Goal: Task Accomplishment & Management: Use online tool/utility

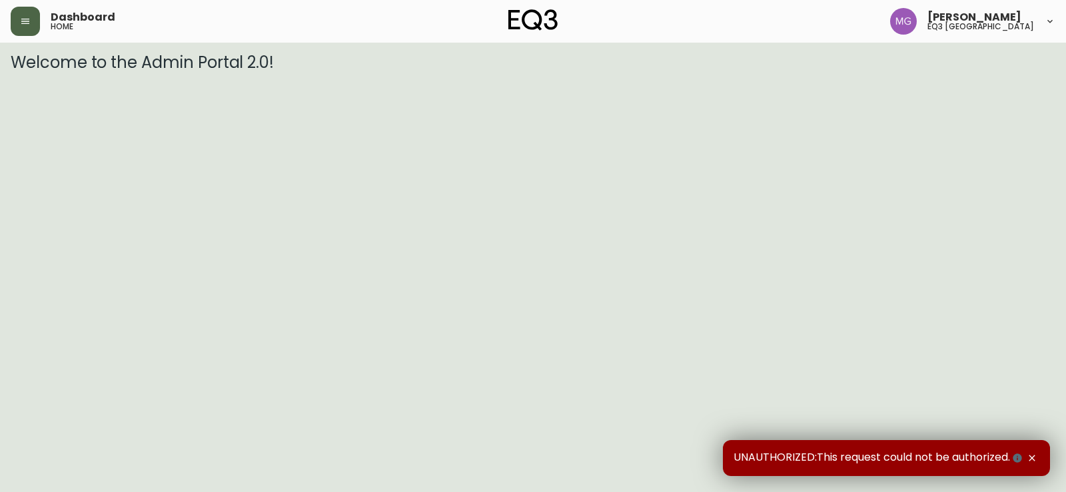
click at [31, 25] on button "button" at bounding box center [25, 21] width 29 height 29
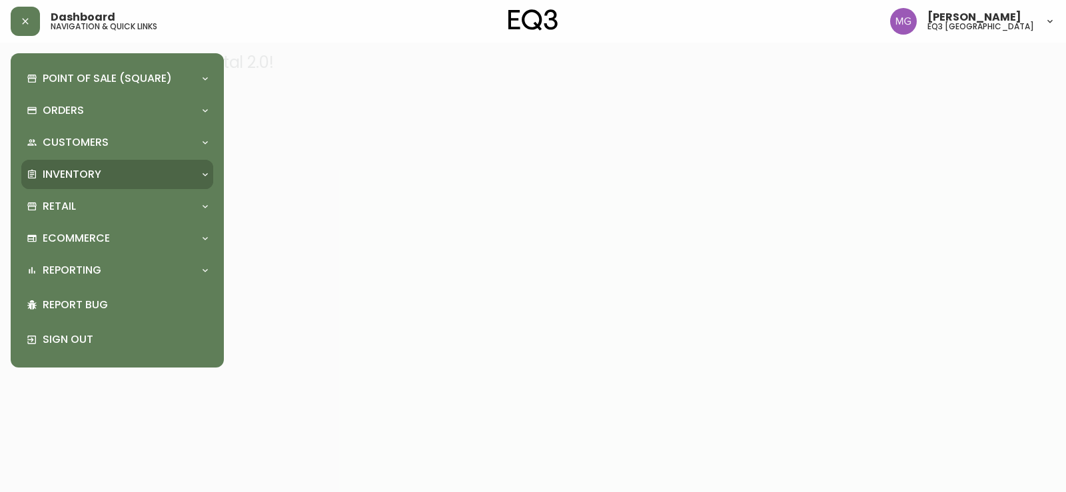
click at [64, 171] on p "Inventory" at bounding box center [72, 174] width 59 height 15
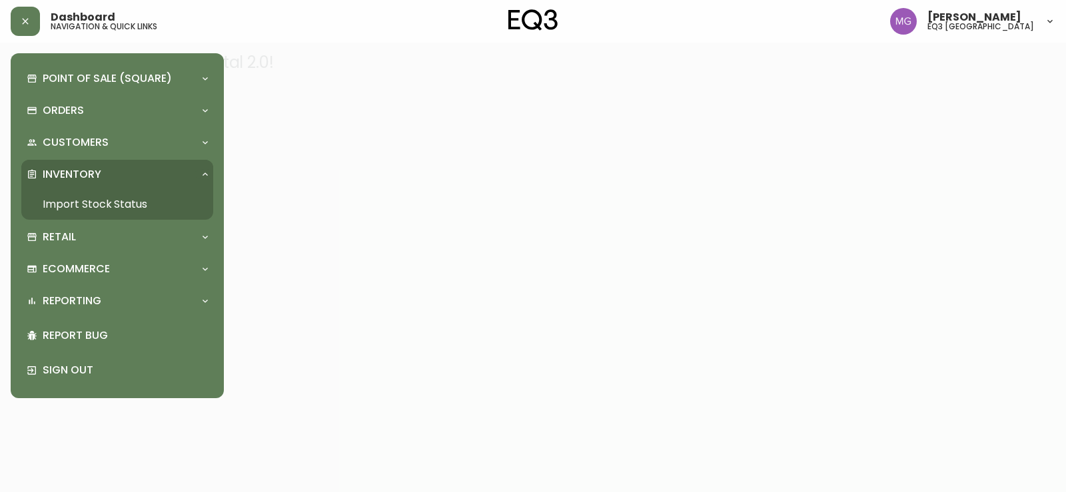
click at [109, 201] on link "Import Stock Status" at bounding box center [117, 204] width 192 height 31
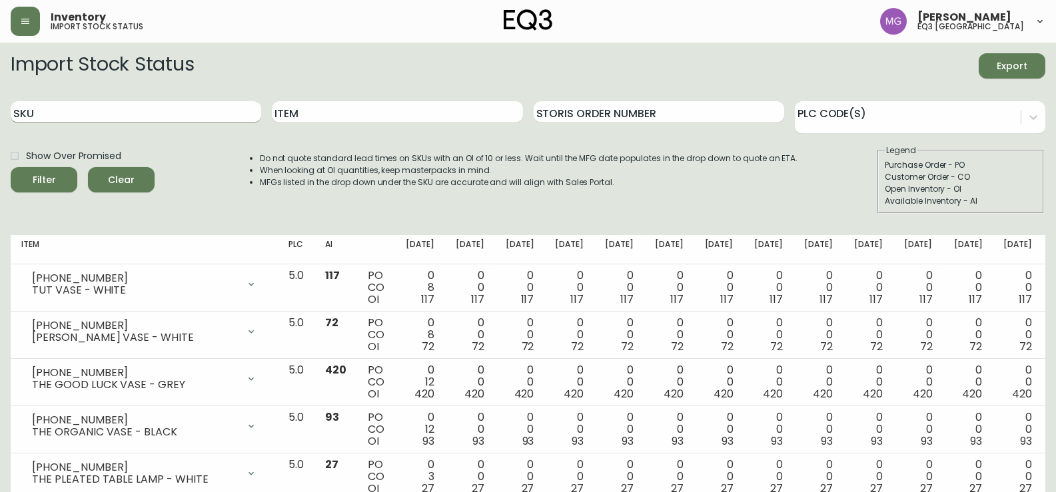
click at [193, 111] on input "SKU" at bounding box center [136, 111] width 251 height 21
paste input "[PHONE_NUMBER]"
type input "[PHONE_NUMBER]"
click at [11, 167] on button "Filter" at bounding box center [44, 179] width 67 height 25
